Goal: Complete application form

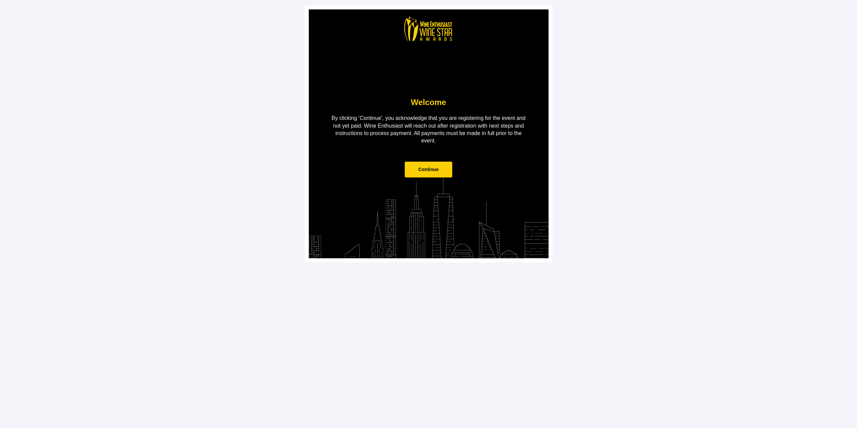
click at [425, 171] on span "Continue" at bounding box center [428, 169] width 21 height 5
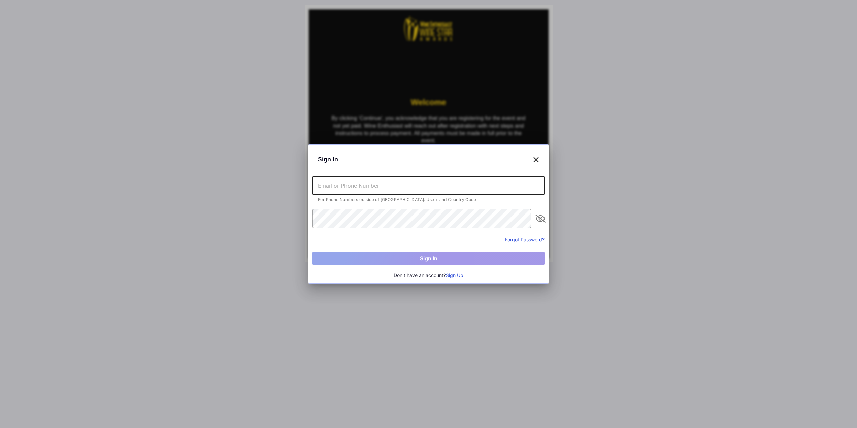
click at [405, 186] on input "text" at bounding box center [428, 185] width 232 height 19
type input "[PERSON_NAME][EMAIL_ADDRESS][PERSON_NAME][DOMAIN_NAME]"
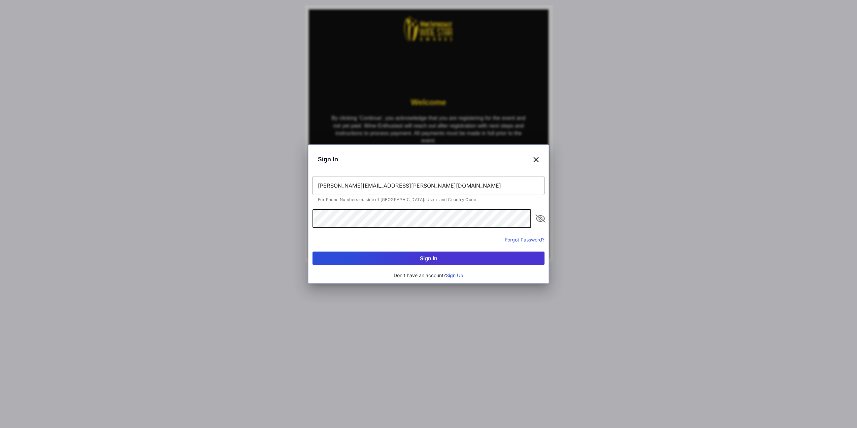
click at [312, 251] on button "Sign In" at bounding box center [428, 257] width 232 height 13
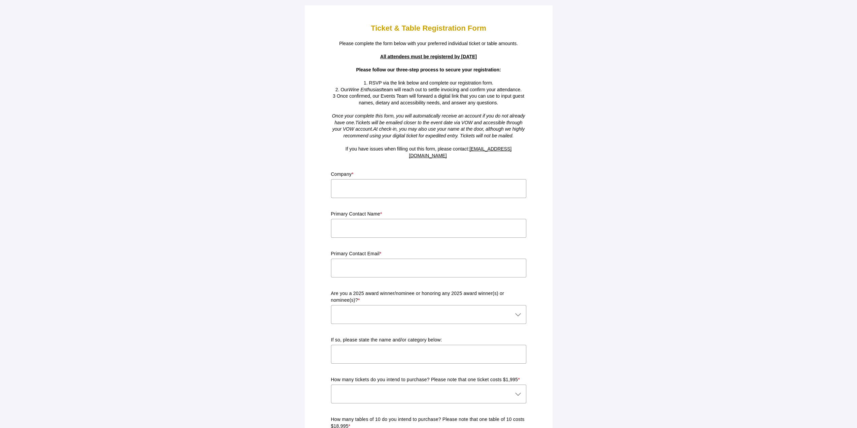
click at [374, 183] on input "text" at bounding box center [428, 188] width 195 height 19
type input "[PERSON_NAME]"
click at [425, 219] on input "text" at bounding box center [428, 228] width 195 height 19
type input "[PERSON_NAME]"
click at [387, 263] on input "text" at bounding box center [428, 268] width 195 height 19
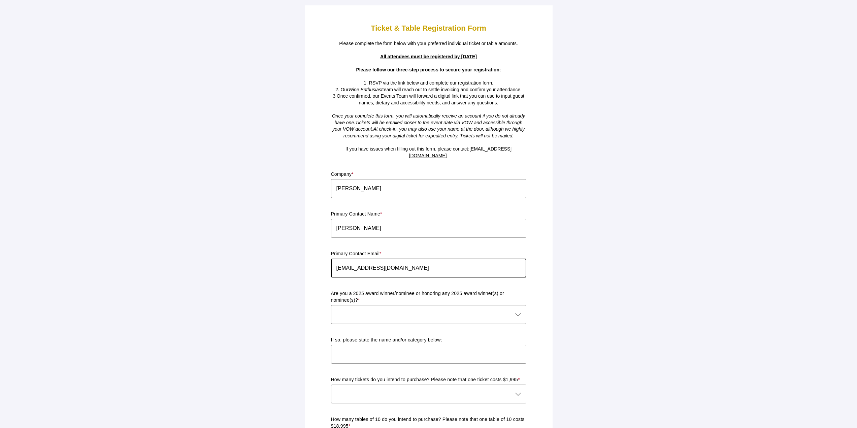
drag, startPoint x: 391, startPoint y: 261, endPoint x: 405, endPoint y: 262, distance: 13.9
click at [391, 261] on input "[EMAIL_ADDRESS][DOMAIN_NAME]" at bounding box center [428, 268] width 195 height 19
click at [425, 261] on input "[PERSON_NAME][EMAIL_ADDRESS][PERSON_NAME][DOMAIN_NAME]" at bounding box center [428, 268] width 195 height 19
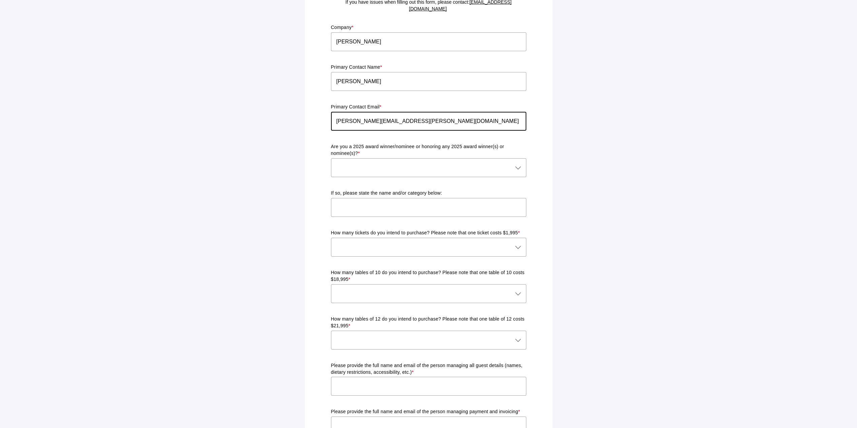
scroll to position [135, 0]
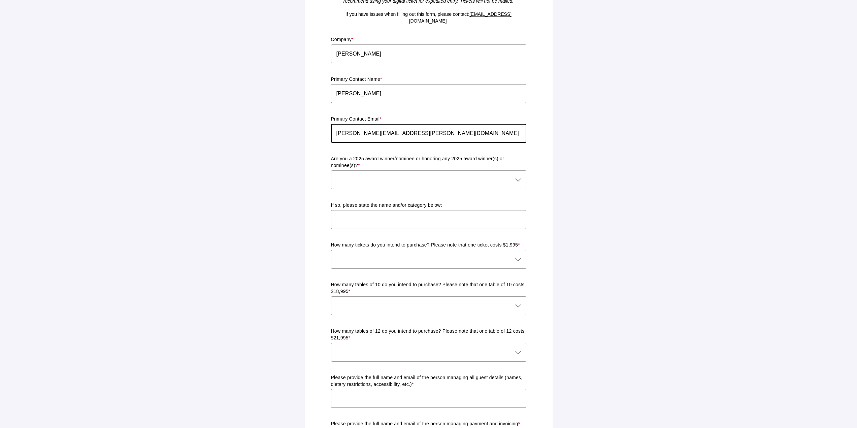
type input "[PERSON_NAME][EMAIL_ADDRESS][PERSON_NAME][DOMAIN_NAME]"
click at [425, 175] on div at bounding box center [422, 179] width 182 height 19
click at [350, 197] on div "Yes" at bounding box center [425, 193] width 179 height 8
type input "Yes"
click at [389, 210] on input "text" at bounding box center [428, 219] width 195 height 19
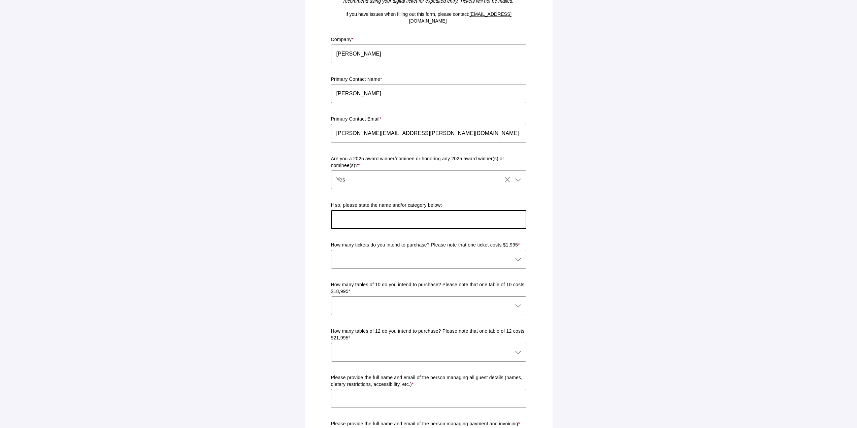
paste input "2025 American Winery of the Year winner"
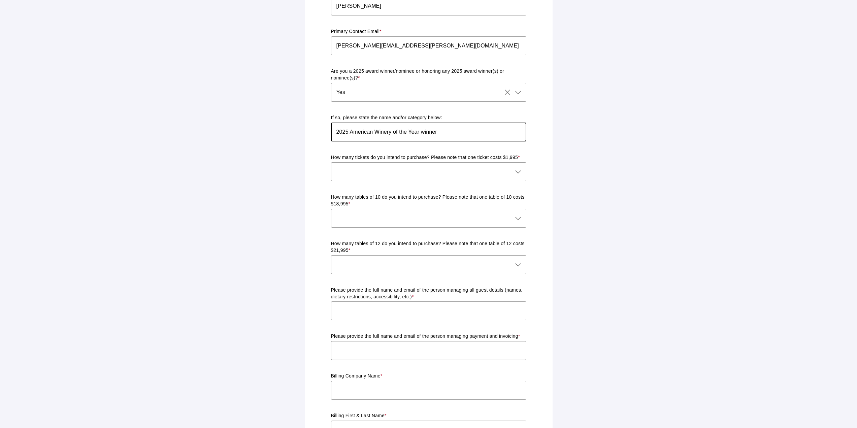
scroll to position [236, 0]
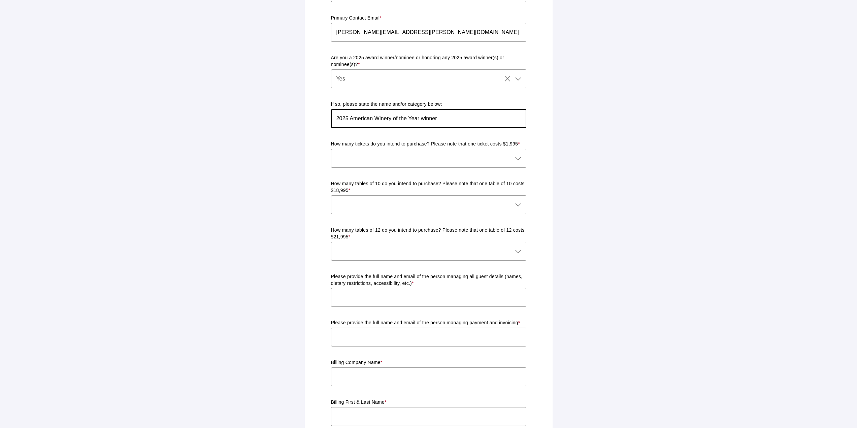
type input "2025 American Winery of the Year winner"
click at [425, 154] on icon at bounding box center [518, 158] width 8 height 8
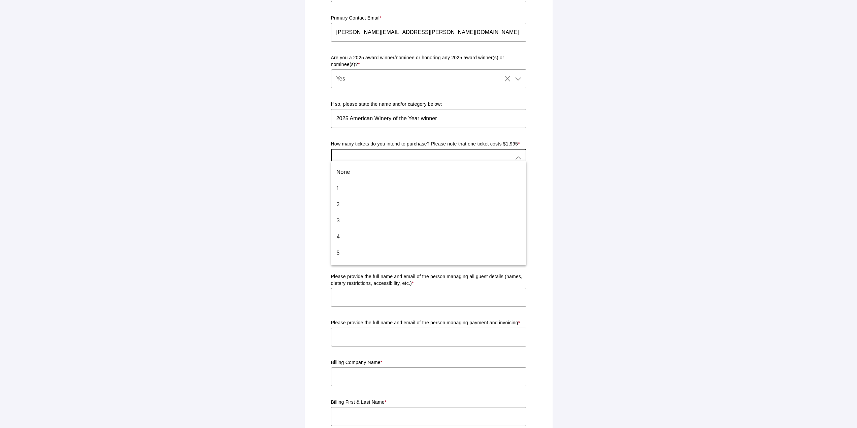
click at [425, 154] on icon at bounding box center [518, 158] width 8 height 8
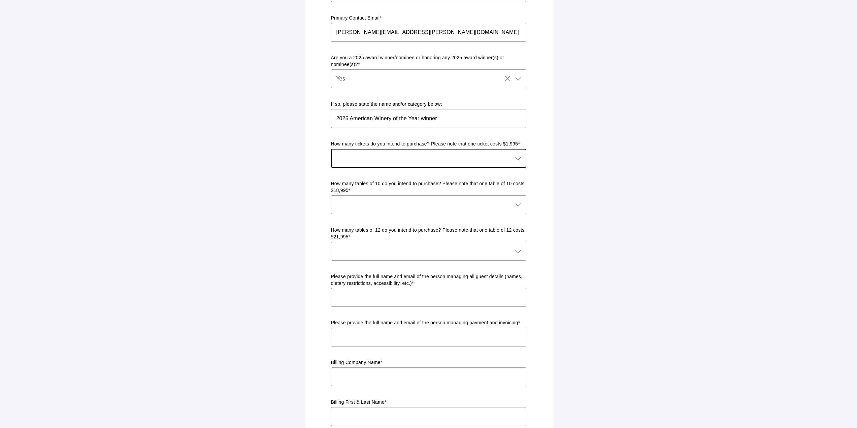
click at [425, 154] on icon at bounding box center [518, 158] width 8 height 8
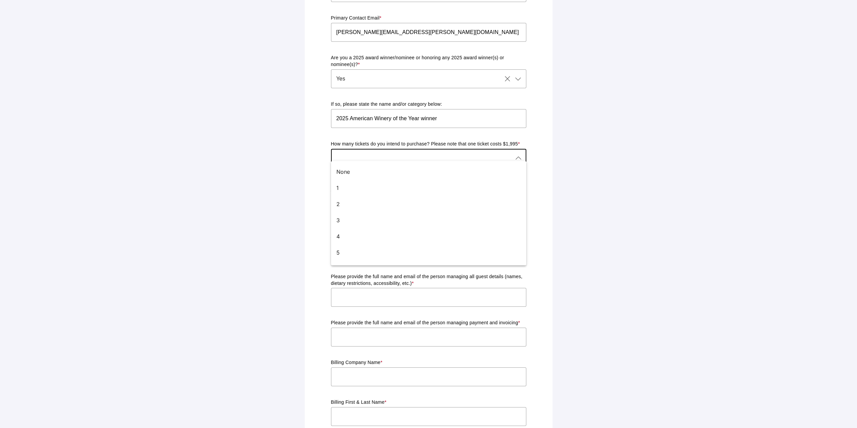
drag, startPoint x: 503, startPoint y: 172, endPoint x: 504, endPoint y: 176, distance: 3.7
click at [425, 172] on div "None" at bounding box center [425, 172] width 179 height 8
type input "None"
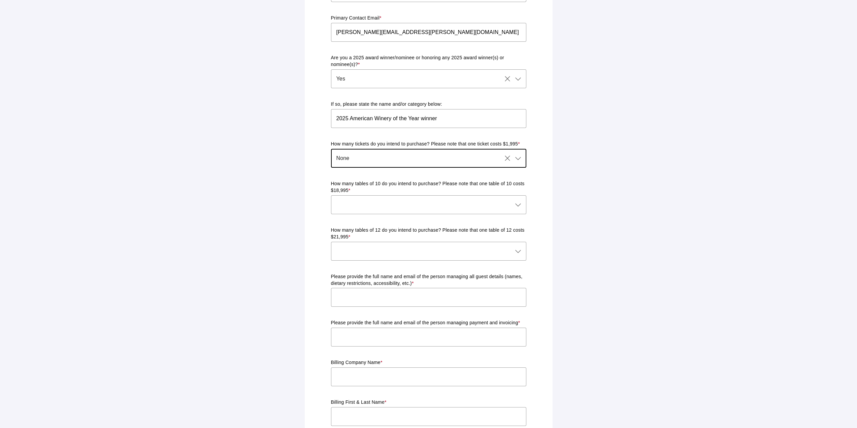
click at [425, 201] on icon at bounding box center [518, 205] width 8 height 8
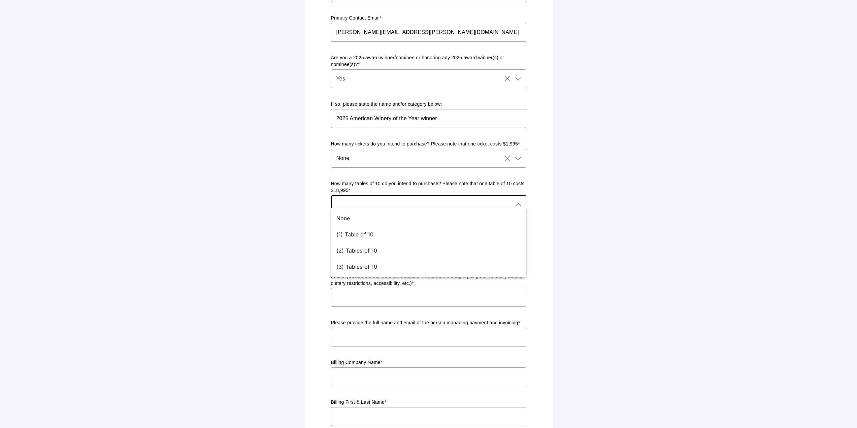
click at [425, 201] on icon at bounding box center [518, 205] width 8 height 8
click at [425, 201] on div at bounding box center [422, 204] width 182 height 19
click at [379, 220] on div "None" at bounding box center [425, 218] width 179 height 8
type input "None"
click at [395, 248] on div at bounding box center [422, 251] width 182 height 19
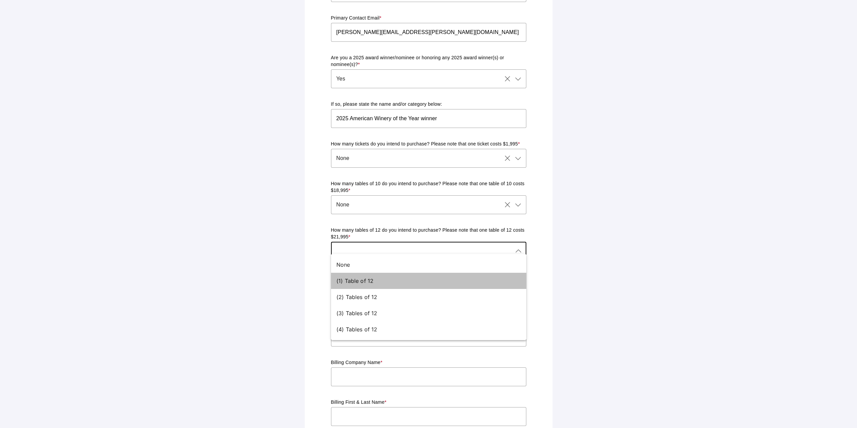
click at [372, 282] on div "(1) Table of 12" at bounding box center [425, 281] width 179 height 8
type input "(1) Table of 12"
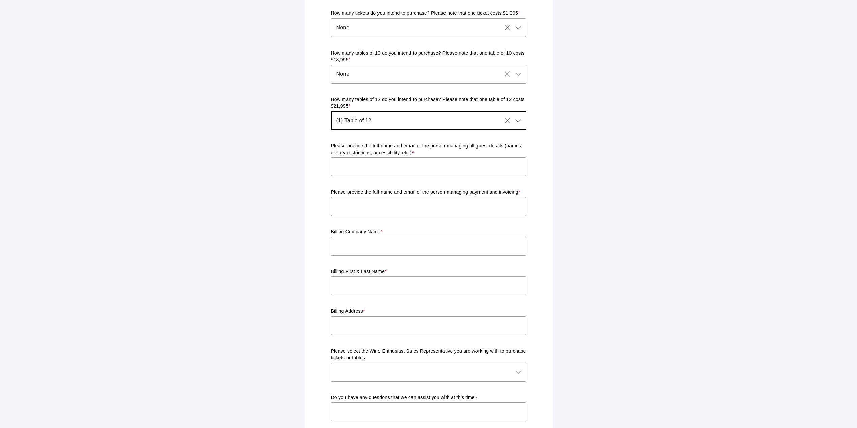
scroll to position [370, 0]
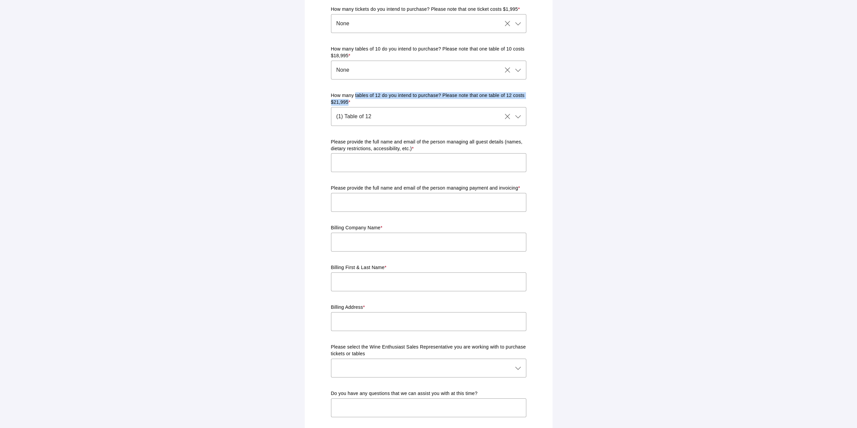
drag, startPoint x: 348, startPoint y: 94, endPoint x: 355, endPoint y: 91, distance: 8.0
click at [355, 92] on p "How many tables of 12 do you intend to purchase? Please note that one table of …" at bounding box center [428, 98] width 195 height 13
copy p "tables of 12 do you intend to purchase? Please note that one table of 12 costs …"
click at [425, 118] on div "Ticket & Table Registration Form Please complete the form below with your prefe…" at bounding box center [428, 67] width 259 height 874
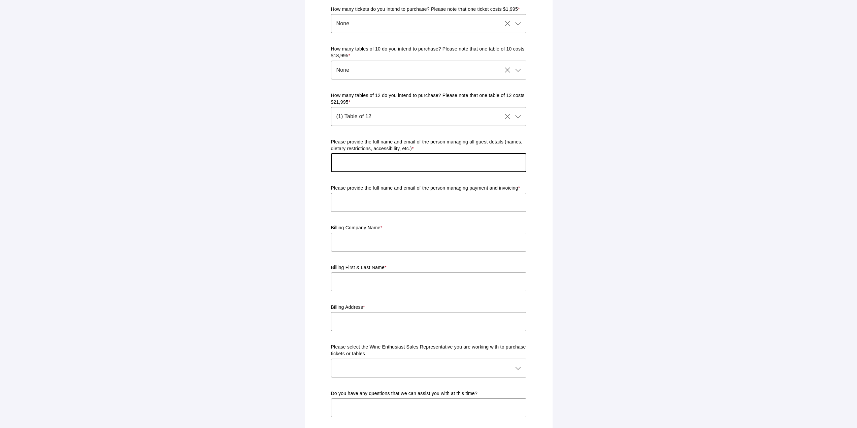
click at [425, 153] on input "text" at bounding box center [428, 162] width 195 height 19
type input "[PERSON_NAME], [PERSON_NAME][EMAIL_ADDRESS][PERSON_NAME][DOMAIN_NAME]"
click at [395, 200] on input "text" at bounding box center [428, 202] width 195 height 19
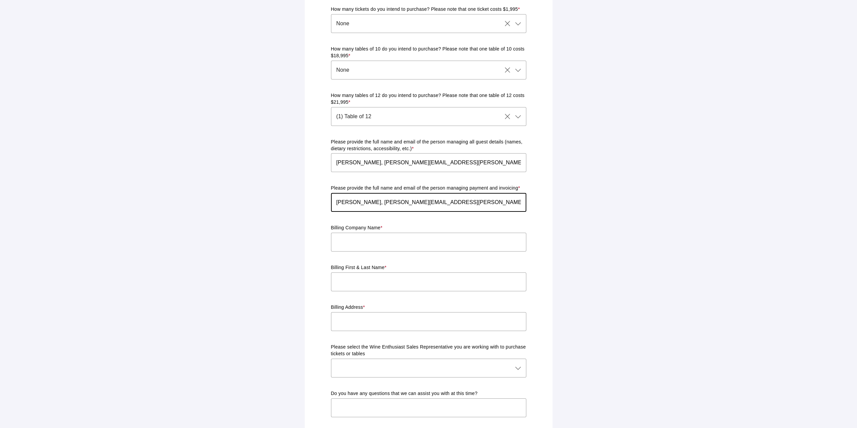
type input "[PERSON_NAME], [PERSON_NAME][EMAIL_ADDRESS][PERSON_NAME][DOMAIN_NAME]"
click at [404, 237] on input "text" at bounding box center [428, 242] width 195 height 19
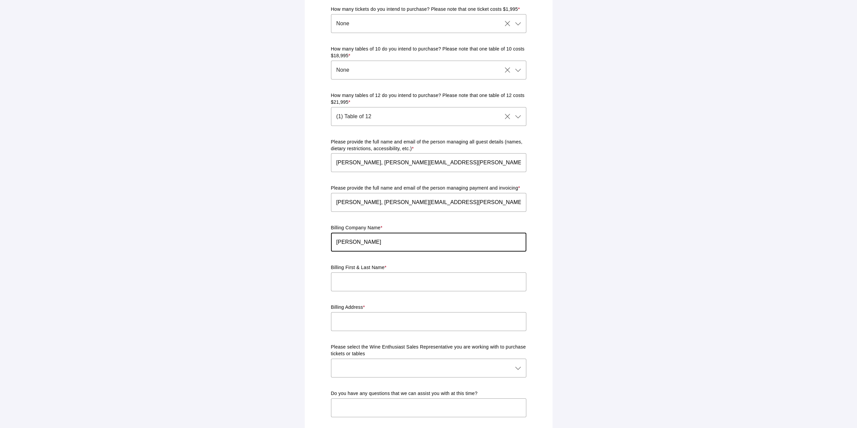
type input "[PERSON_NAME]"
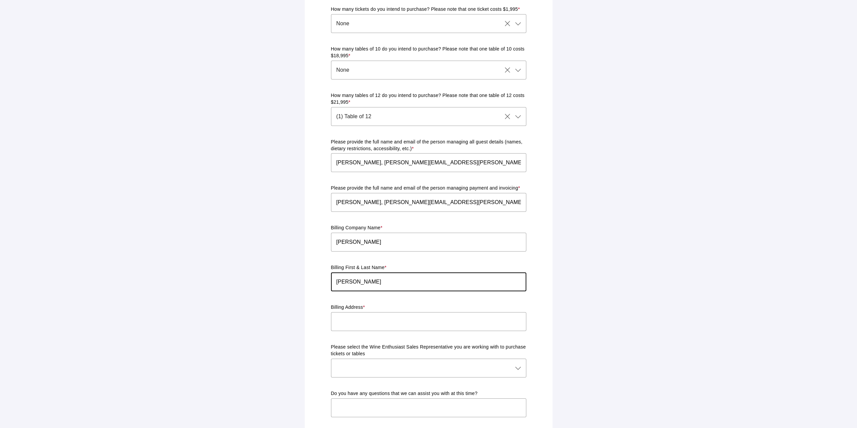
type input "[PERSON_NAME]"
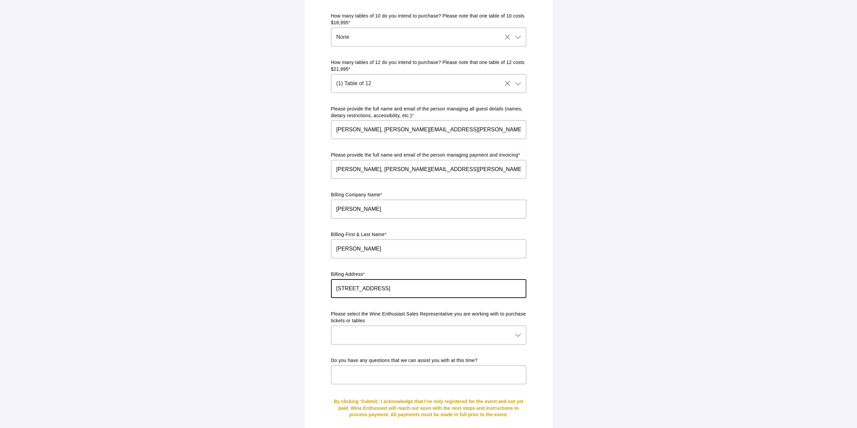
scroll to position [440, 0]
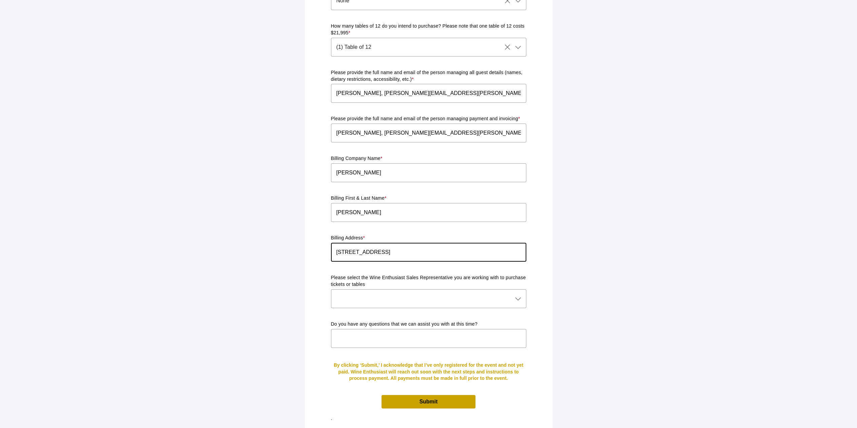
type input "[STREET_ADDRESS]"
click at [425, 295] on icon at bounding box center [518, 299] width 8 height 8
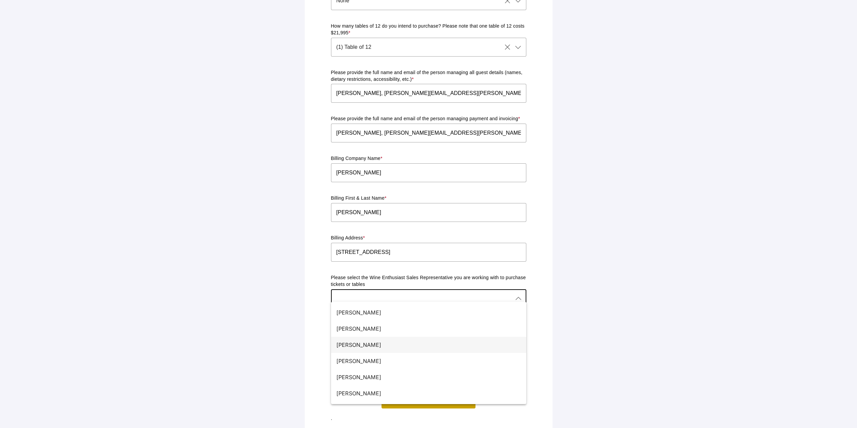
click at [368, 344] on div "[PERSON_NAME]" at bounding box center [425, 345] width 179 height 8
type input "[PERSON_NAME]"
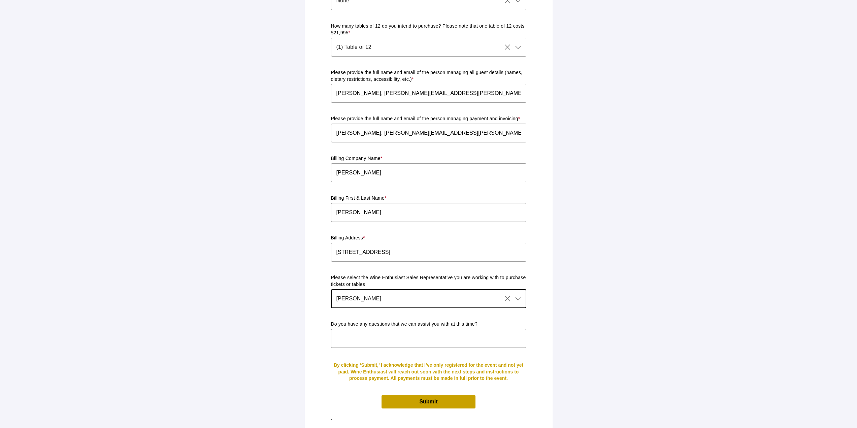
click at [425, 399] on span "Submit" at bounding box center [428, 402] width 18 height 6
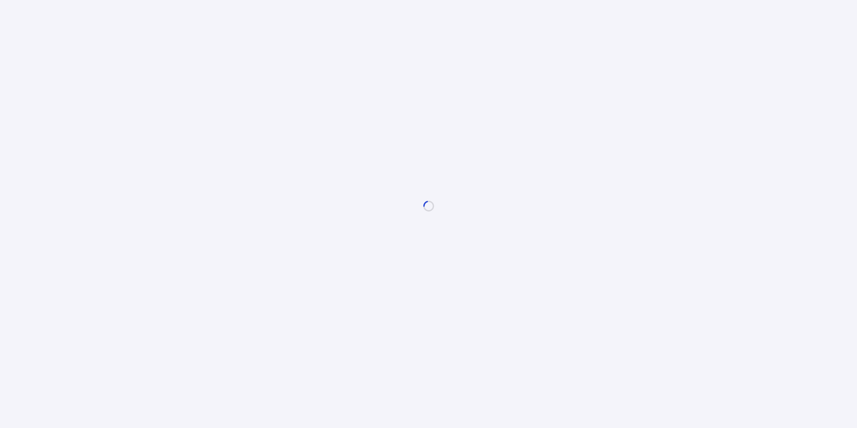
scroll to position [0, 0]
